Goal: Task Accomplishment & Management: Use online tool/utility

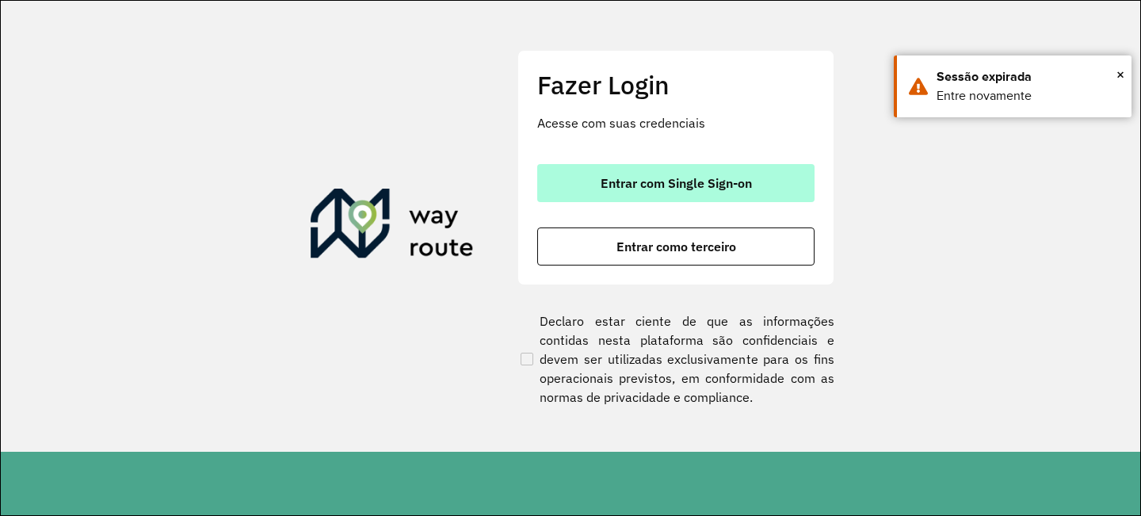
click at [577, 168] on button "Entrar com Single Sign-on" at bounding box center [675, 183] width 277 height 38
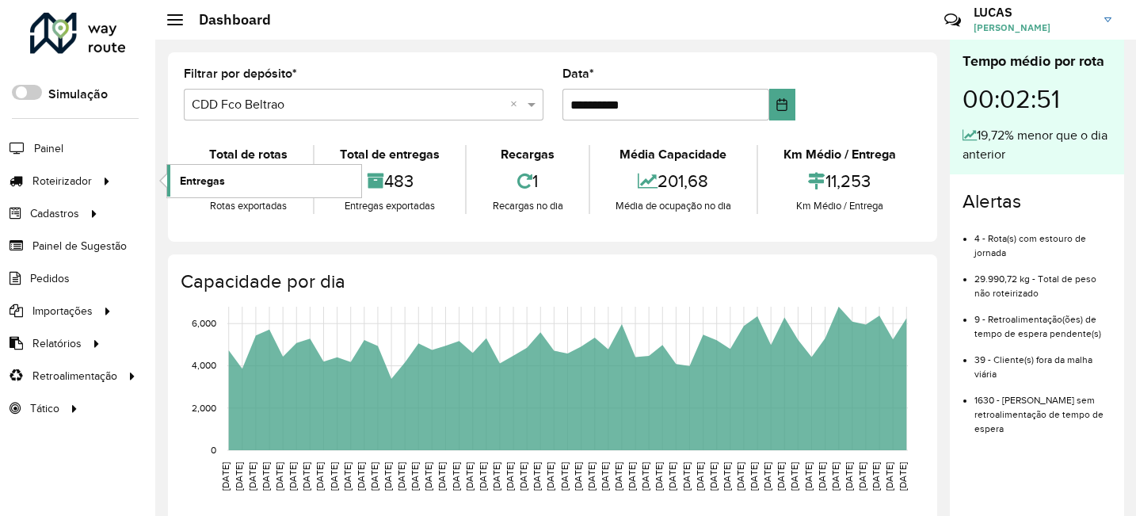
click at [269, 192] on link "Entregas" at bounding box center [264, 181] width 194 height 32
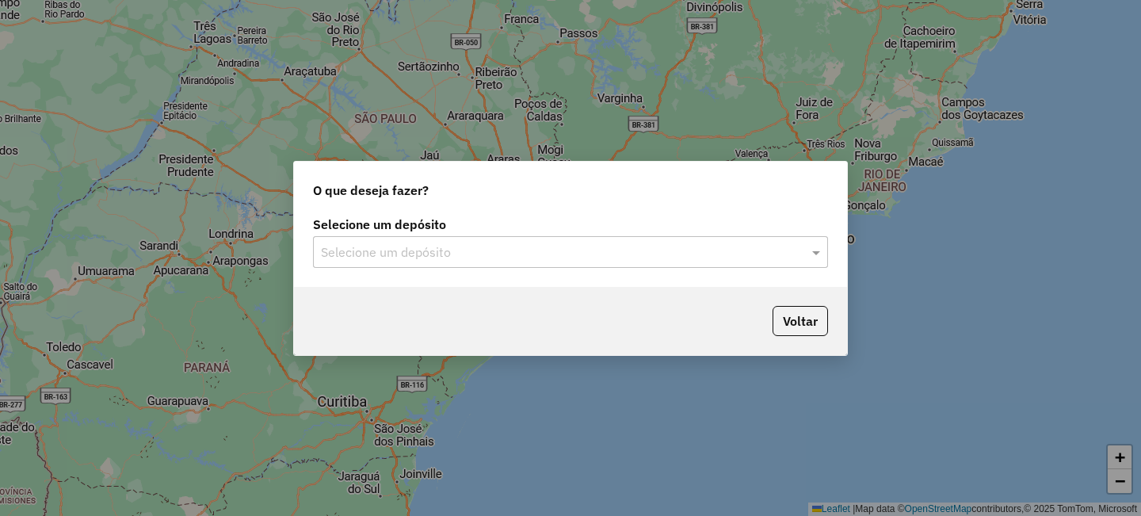
click at [334, 262] on div "Selecione um depósito" at bounding box center [570, 252] width 515 height 32
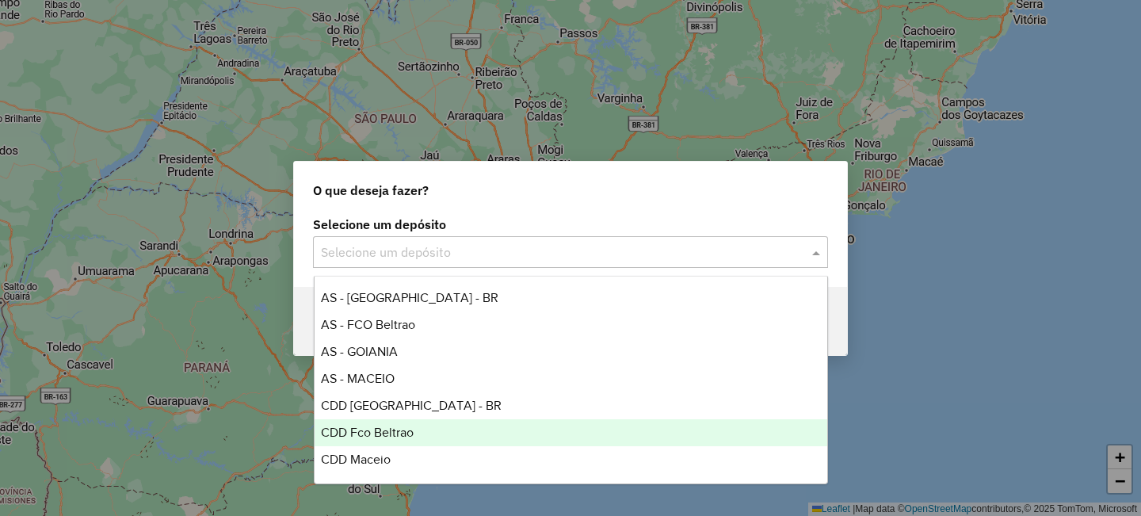
click at [394, 439] on div "CDD Fco Beltrao" at bounding box center [571, 432] width 513 height 27
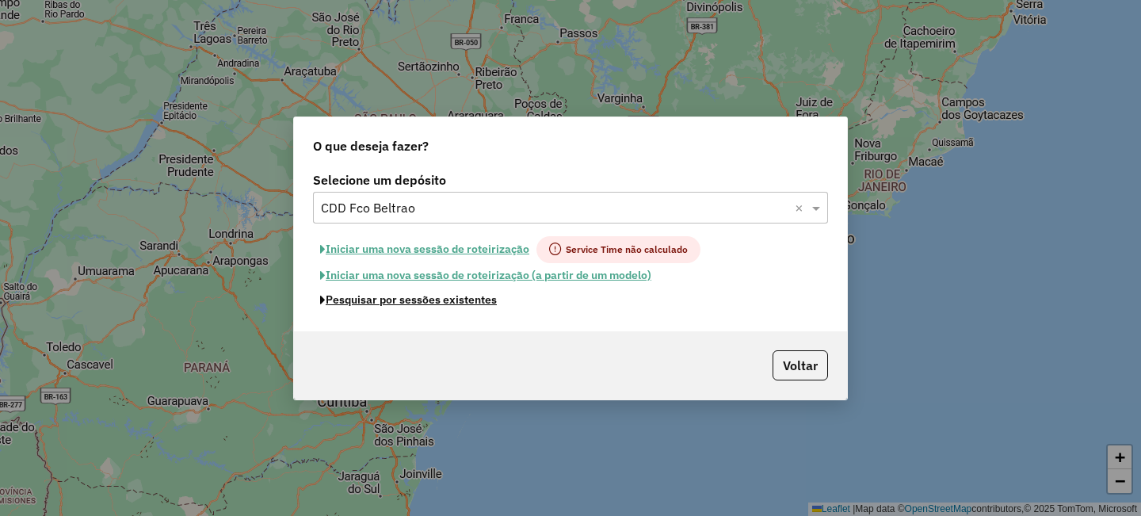
click at [462, 301] on button "Pesquisar por sessões existentes" at bounding box center [408, 300] width 191 height 25
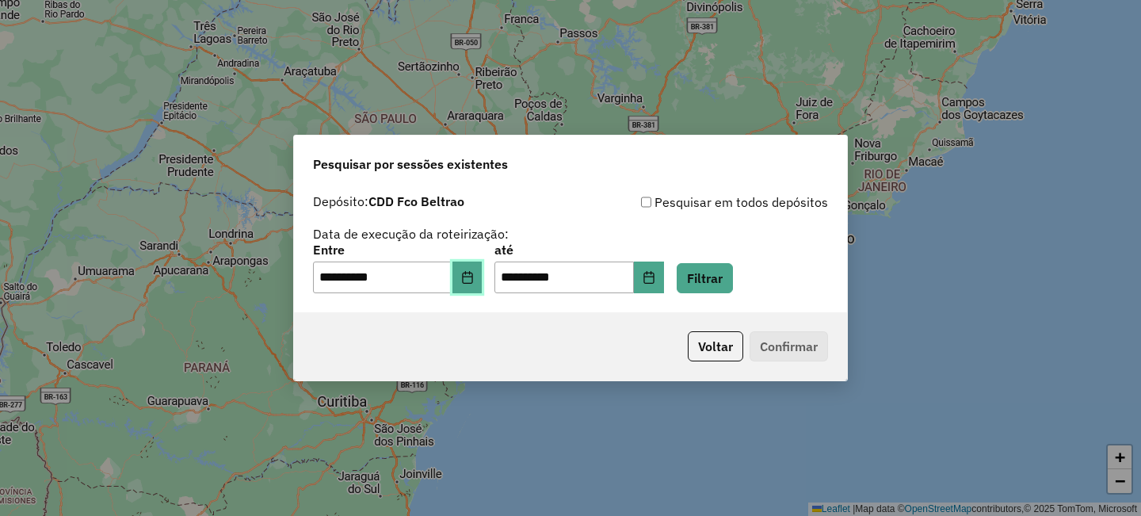
click at [464, 281] on button "Choose Date" at bounding box center [467, 278] width 30 height 32
click at [733, 273] on button "Filtrar" at bounding box center [705, 278] width 56 height 30
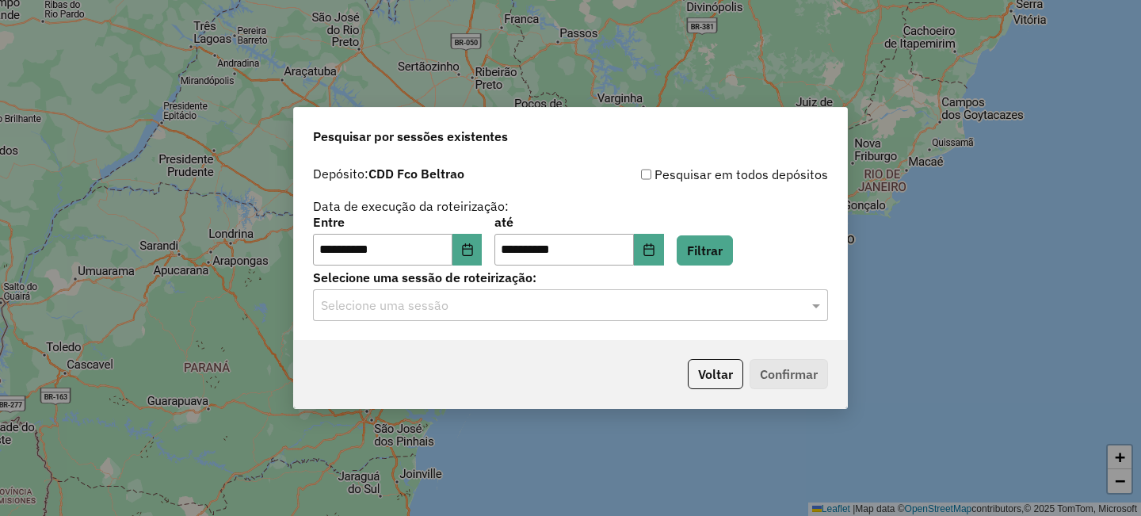
click at [502, 292] on div "Selecione uma sessão" at bounding box center [570, 305] width 515 height 32
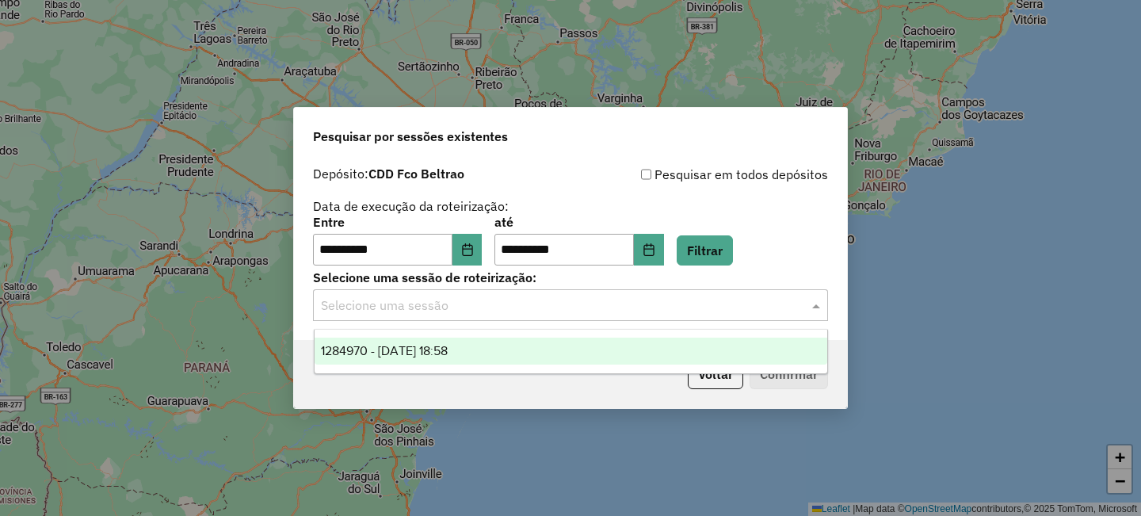
click at [448, 349] on span "1284970 - 29/09/2025 18:58" at bounding box center [384, 350] width 127 height 13
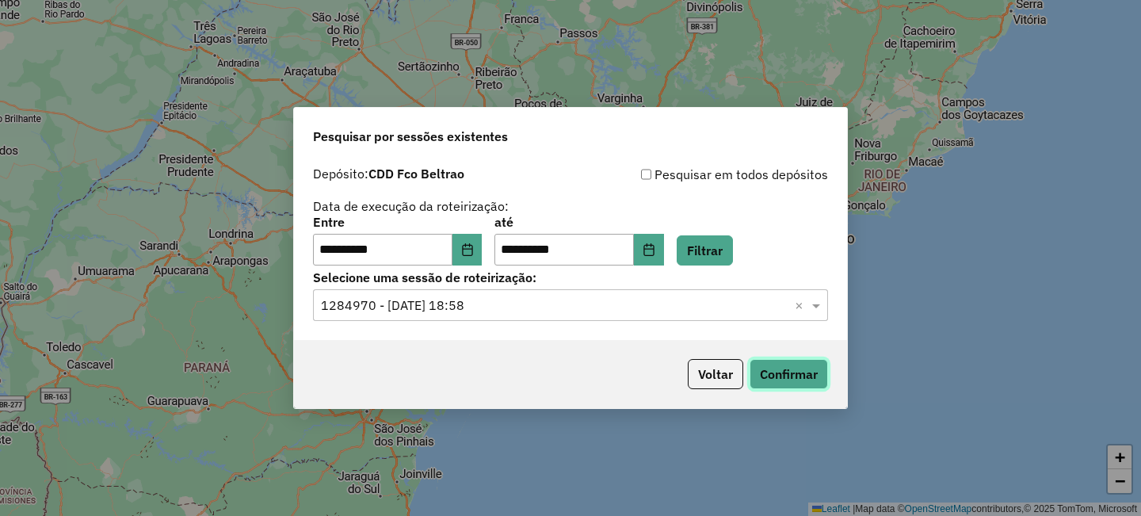
click at [764, 372] on button "Confirmar" at bounding box center [789, 374] width 78 height 30
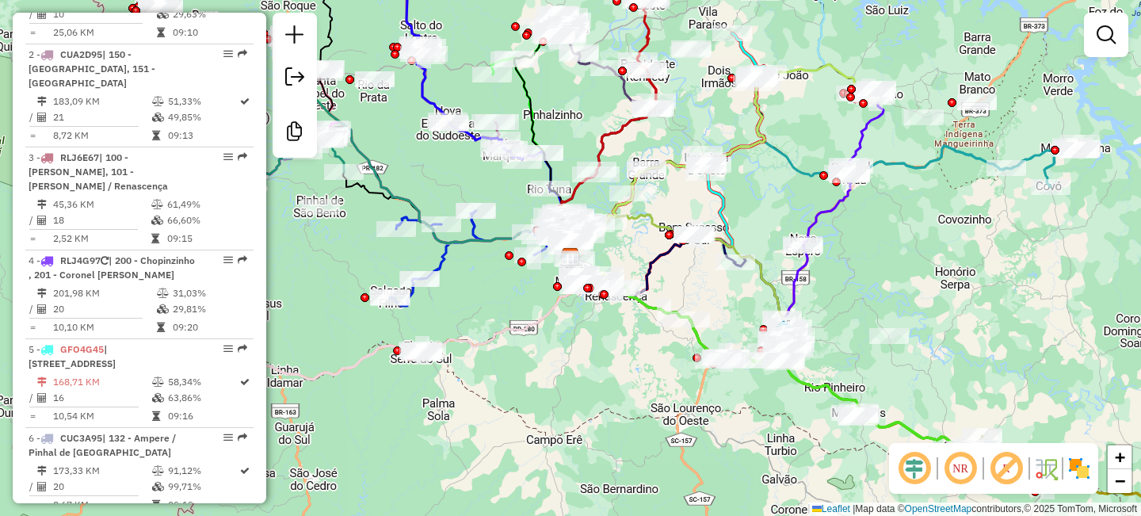
scroll to position [799, 0]
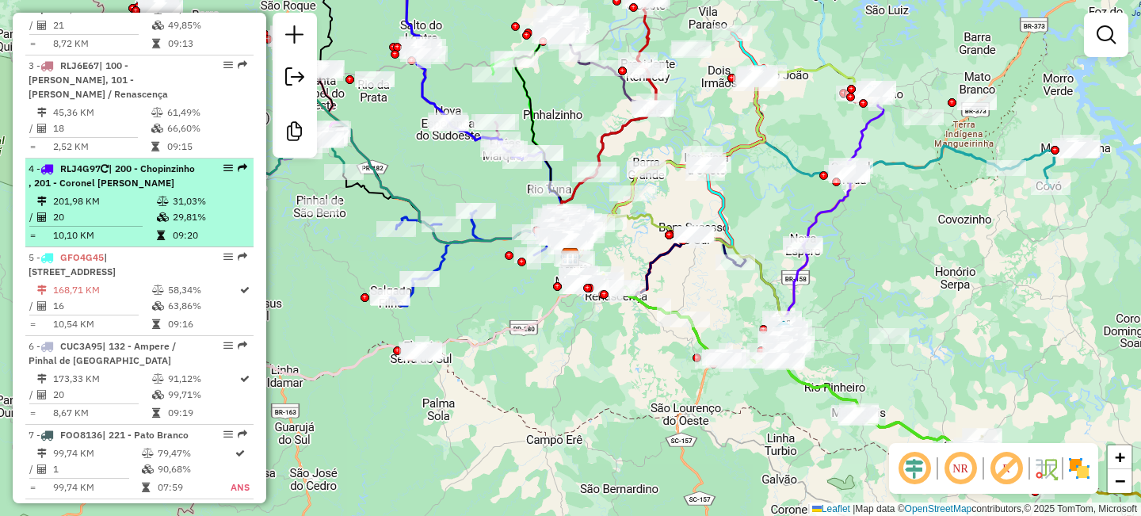
click at [189, 243] on td "09:20" at bounding box center [209, 235] width 75 height 16
select select "**********"
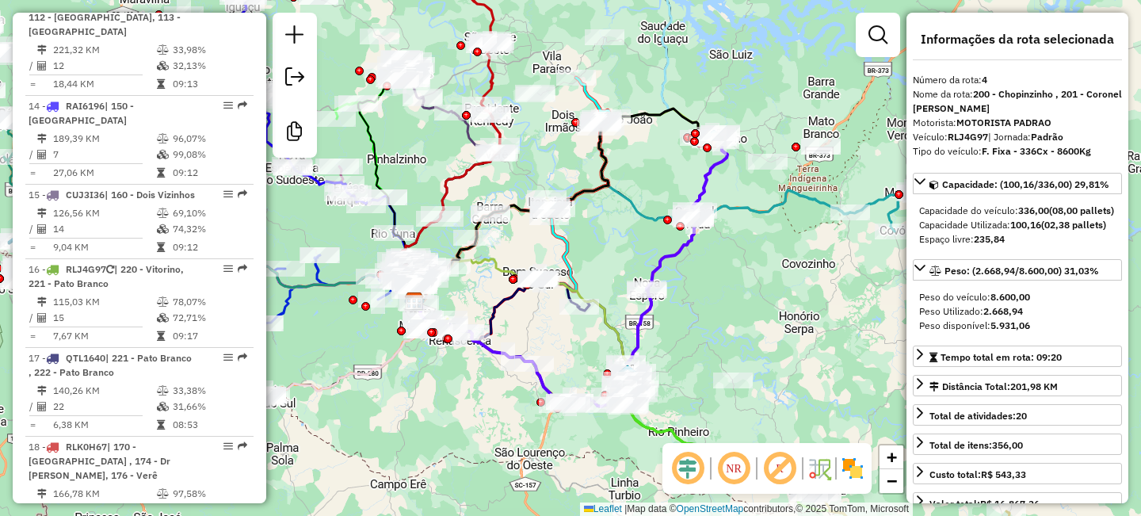
scroll to position [1793, 0]
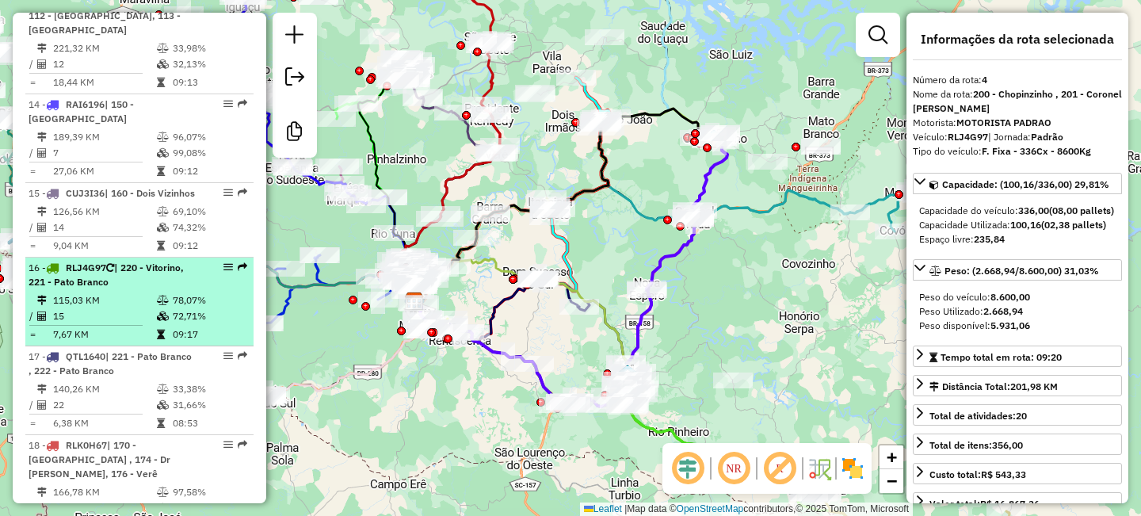
click at [109, 308] on td "115,03 KM" at bounding box center [104, 300] width 104 height 16
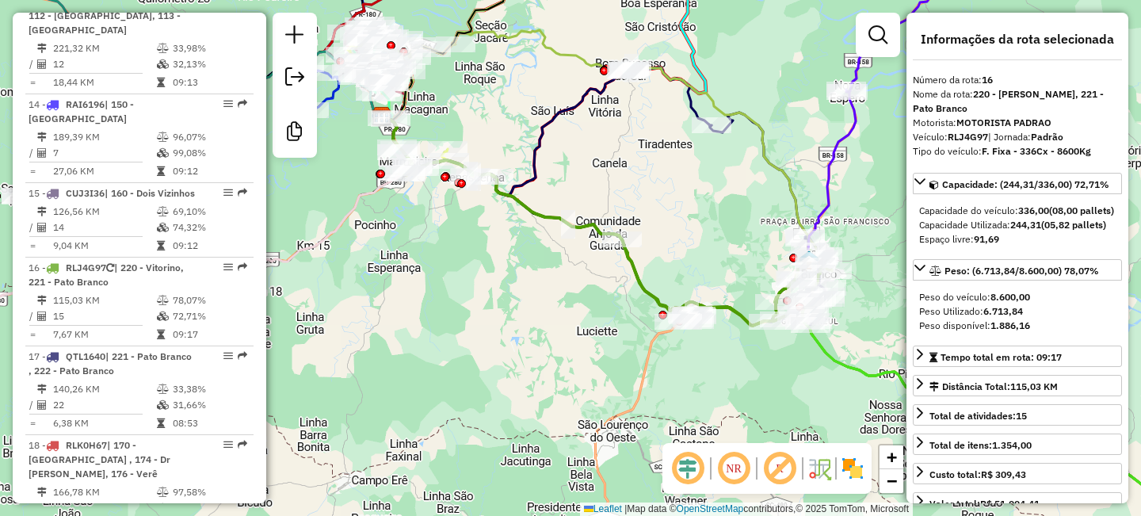
drag, startPoint x: 707, startPoint y: 180, endPoint x: 605, endPoint y: 152, distance: 105.2
click at [605, 152] on div "Janela de atendimento Grade de atendimento Capacidade Transportadoras Veículos …" at bounding box center [570, 258] width 1141 height 516
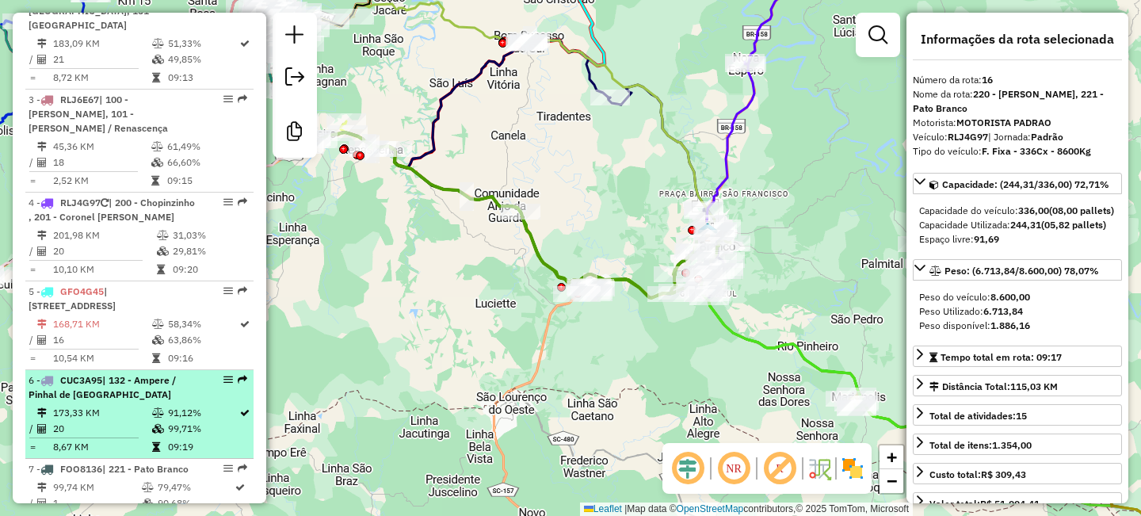
scroll to position [567, 0]
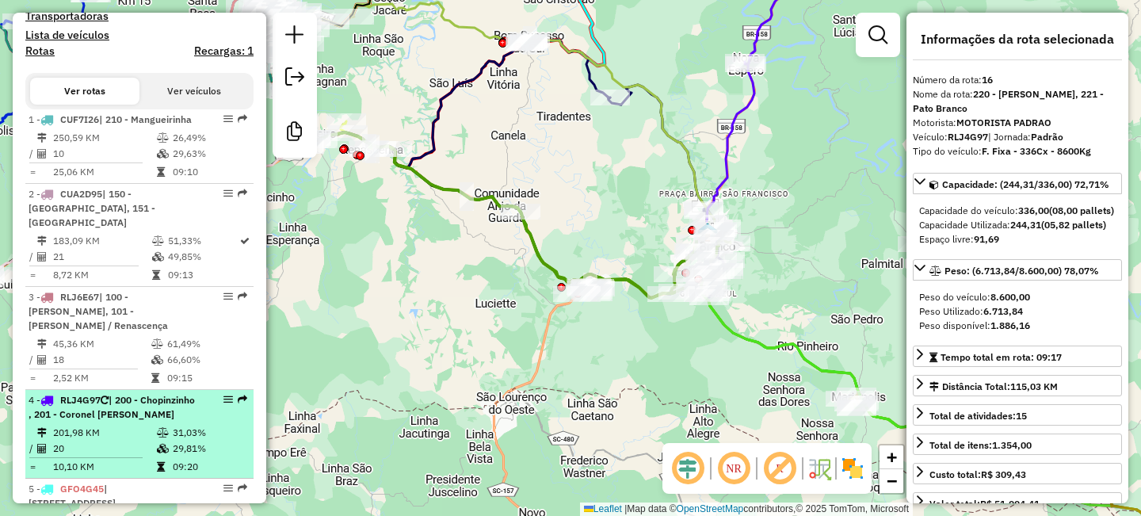
click at [130, 409] on span "| 200 - Chopinzinho , 201 - Coronel Vivida" at bounding box center [112, 407] width 166 height 26
